Goal: Transaction & Acquisition: Purchase product/service

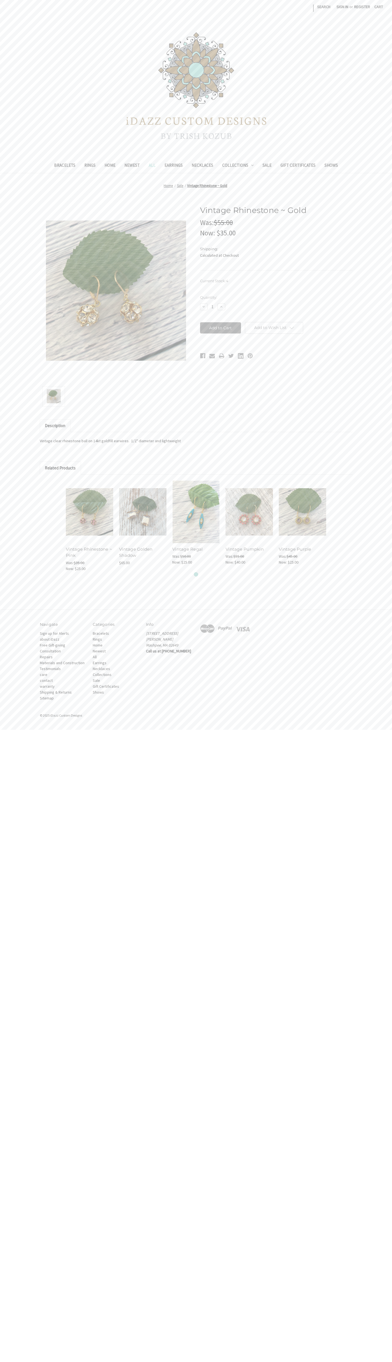
click at [221, 328] on input "Add to Cart" at bounding box center [220, 327] width 41 height 11
type input "Add to Cart"
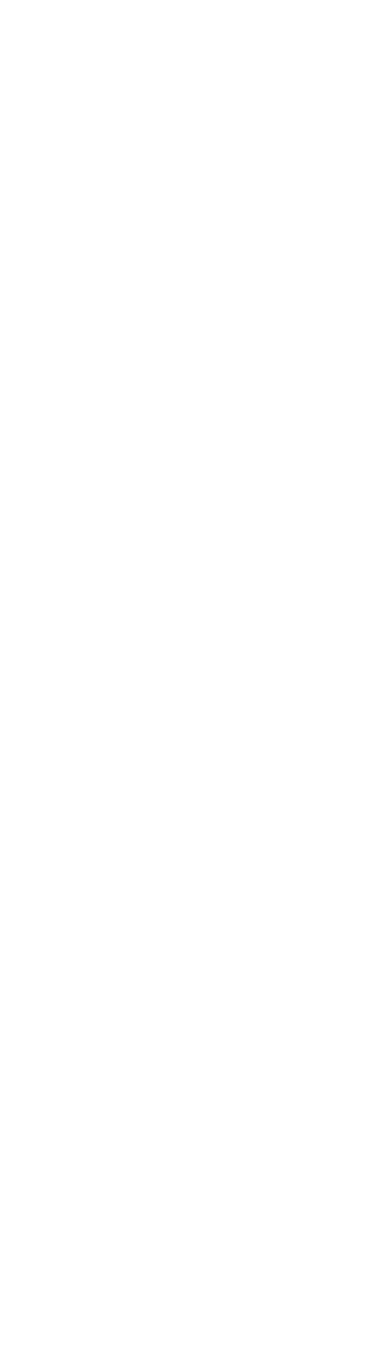
click at [64, 0] on html "Checkout" at bounding box center [196, 0] width 392 height 0
click at [380, 0] on html "Checkout" at bounding box center [196, 0] width 392 height 0
click at [373, 0] on html "Checkout" at bounding box center [196, 0] width 392 height 0
click at [21, 0] on html "Checkout" at bounding box center [196, 0] width 392 height 0
